Goal: Task Accomplishment & Management: Use online tool/utility

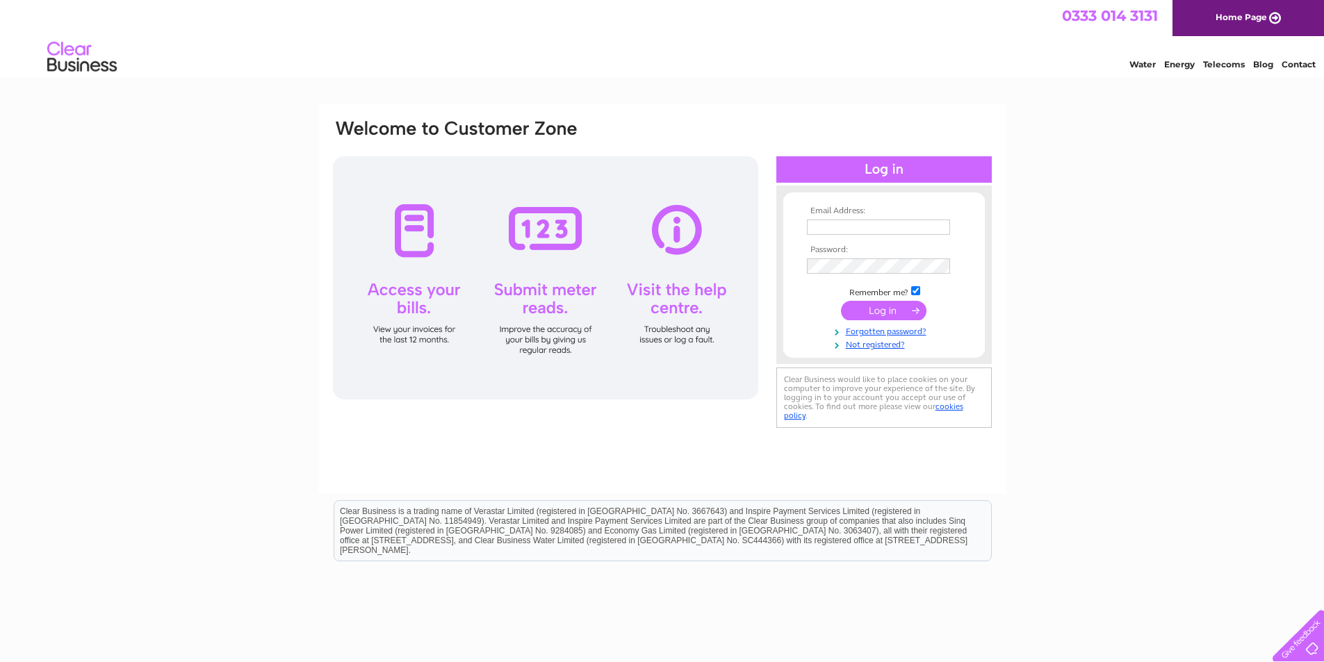
click at [822, 233] on input "text" at bounding box center [878, 227] width 143 height 15
type input "[EMAIL_ADDRESS][DOMAIN_NAME]"
click at [895, 312] on input "submit" at bounding box center [883, 311] width 85 height 19
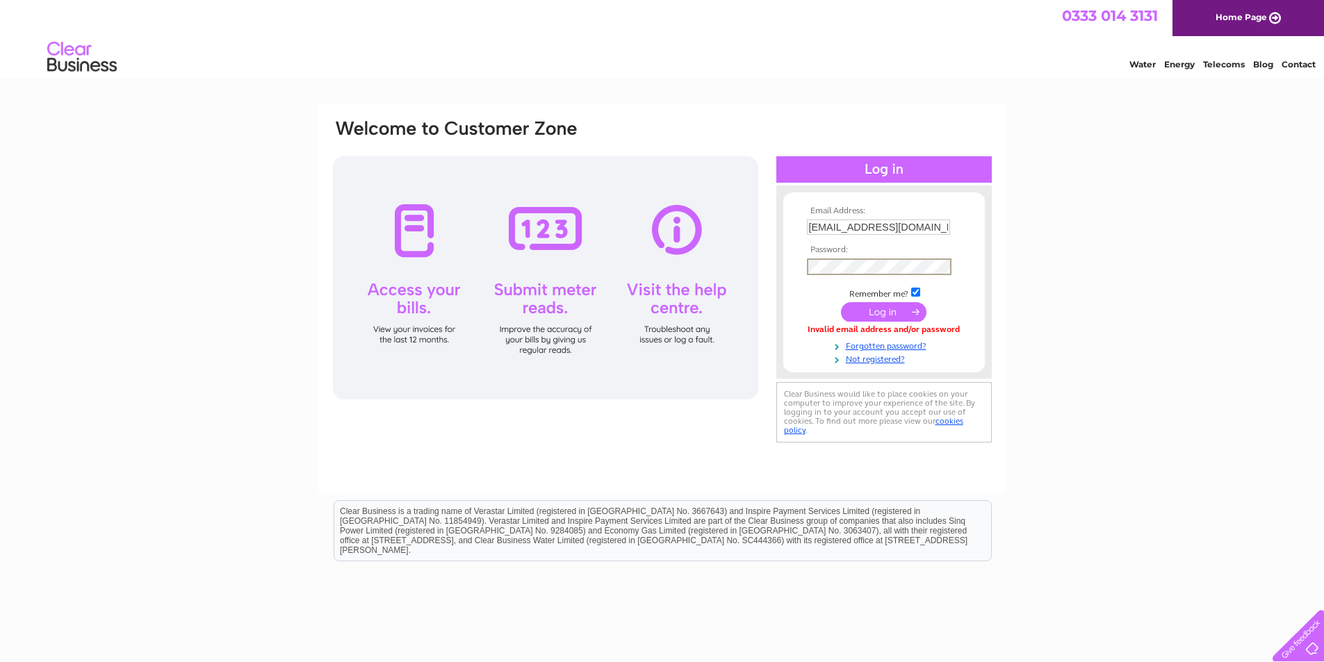
click at [841, 302] on input "submit" at bounding box center [883, 311] width 85 height 19
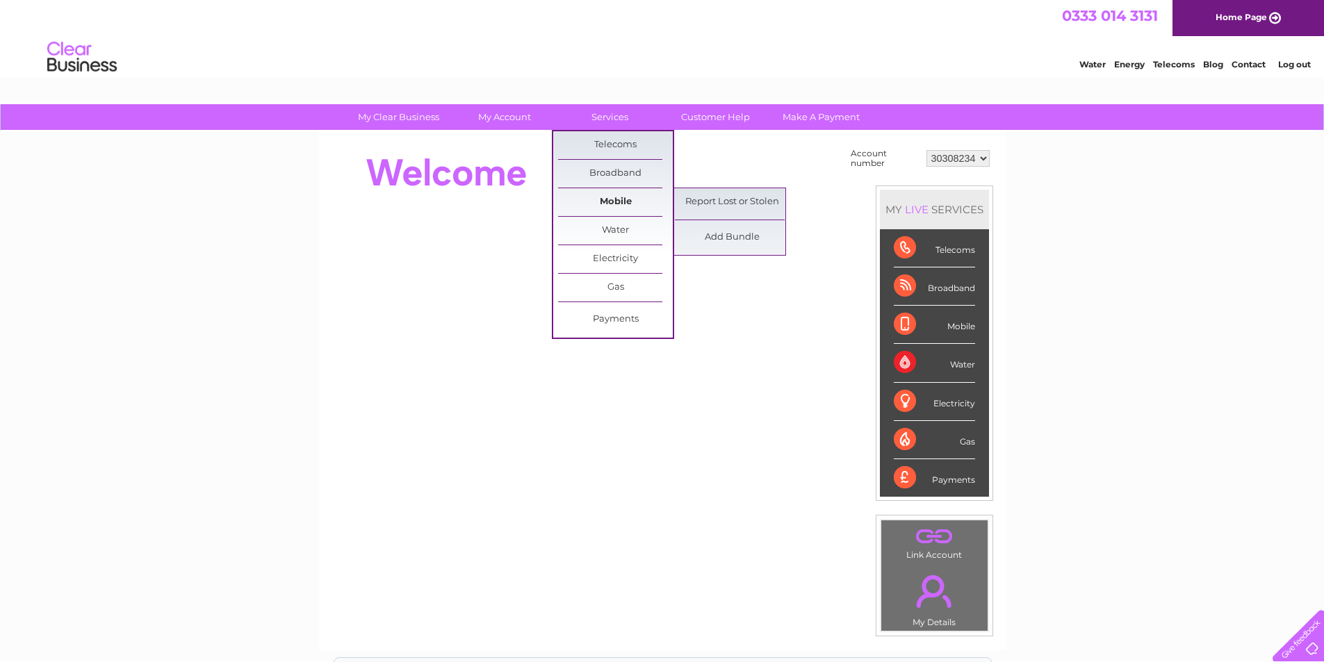
click at [605, 215] on link "Mobile" at bounding box center [615, 202] width 115 height 28
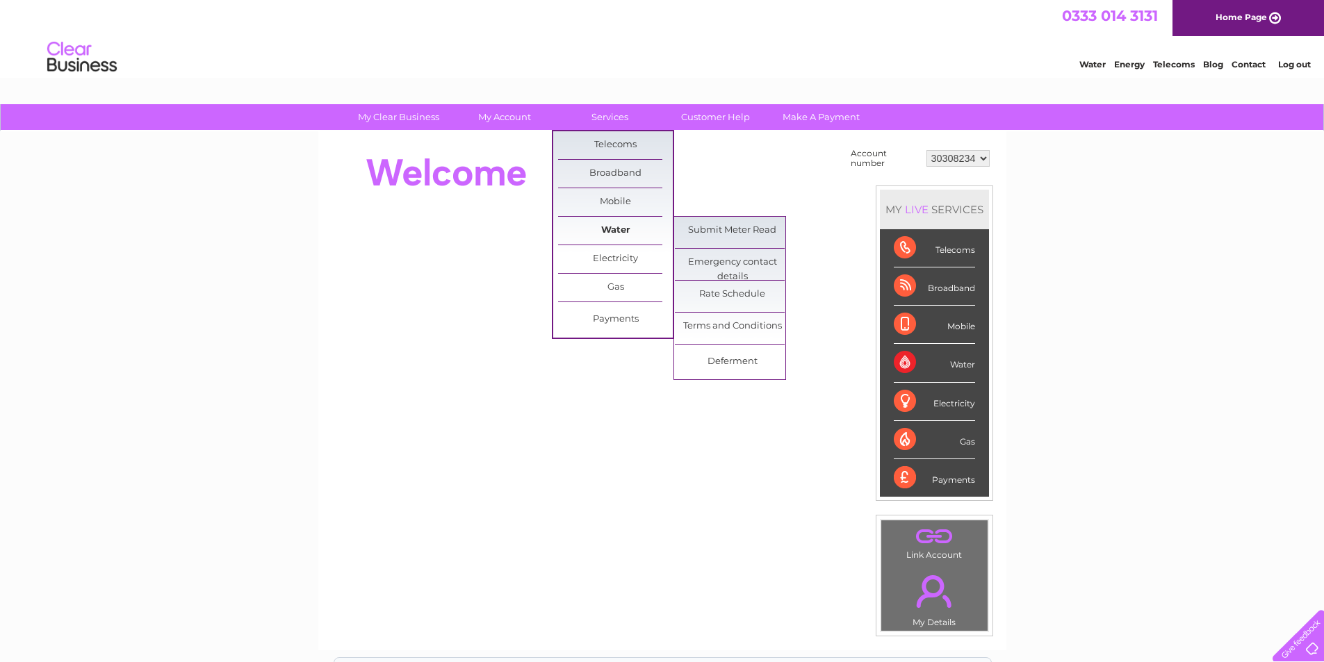
click at [607, 227] on link "Water" at bounding box center [615, 231] width 115 height 28
click at [713, 227] on link "Submit Meter Read" at bounding box center [732, 231] width 115 height 28
